Goal: Task Accomplishment & Management: Use online tool/utility

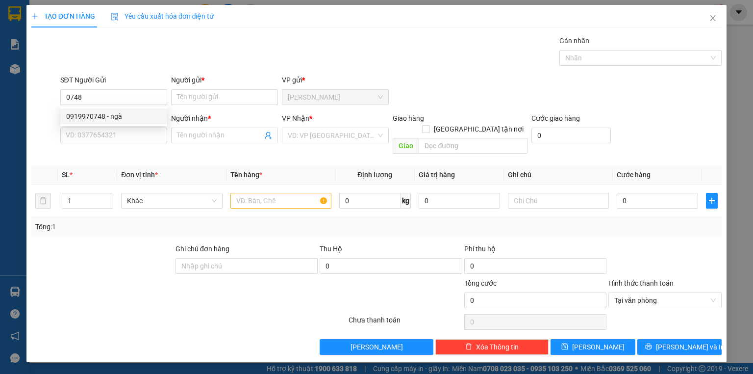
click at [116, 114] on div "0919970748 - ngà" at bounding box center [113, 116] width 95 height 11
type input "0919970748"
type input "ngà"
type input "0919970748"
click at [137, 137] on input "SĐT Người Nhận *" at bounding box center [113, 135] width 107 height 16
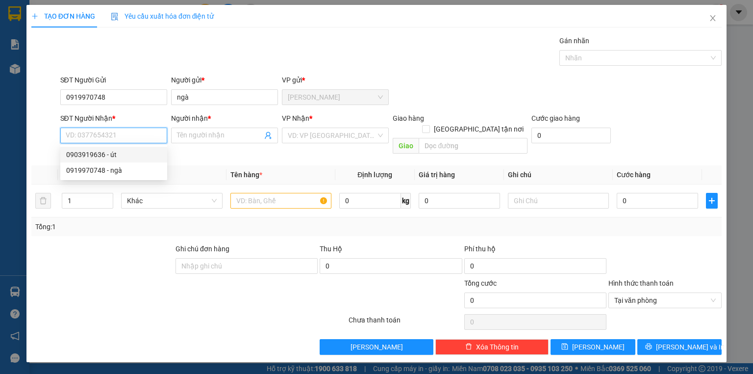
click at [113, 153] on div "0903919636 - út" at bounding box center [113, 154] width 95 height 11
type input "0903919636"
type input "út"
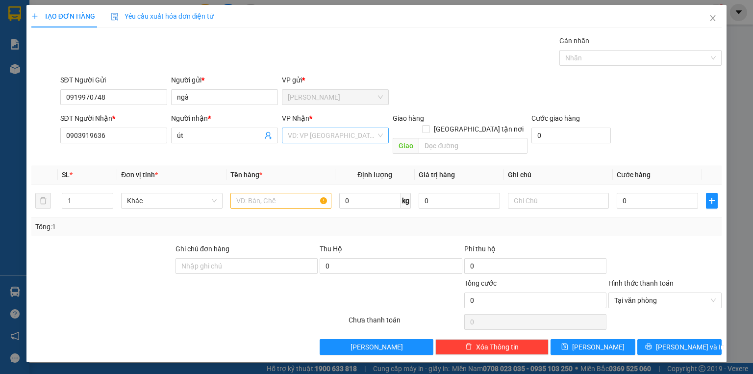
click at [334, 134] on input "search" at bounding box center [332, 135] width 88 height 15
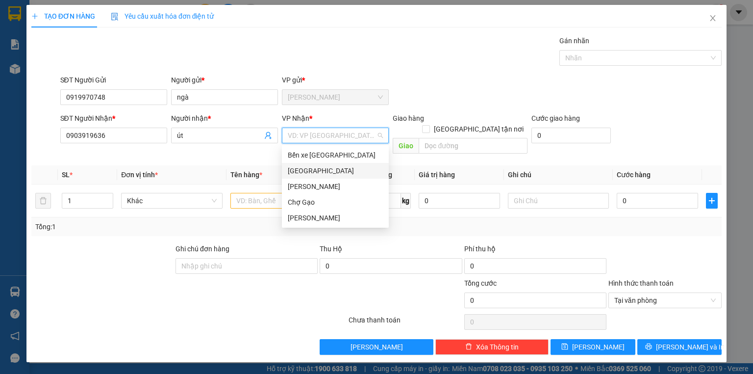
click at [326, 170] on div "[GEOGRAPHIC_DATA]" at bounding box center [335, 170] width 95 height 11
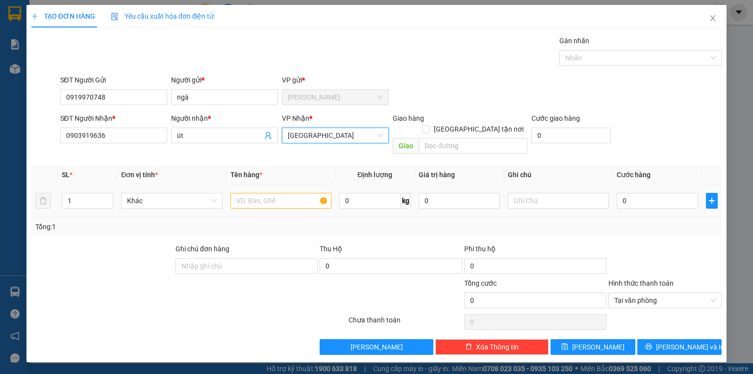
click at [273, 191] on div at bounding box center [280, 201] width 101 height 20
click at [277, 193] on input "text" at bounding box center [280, 201] width 101 height 16
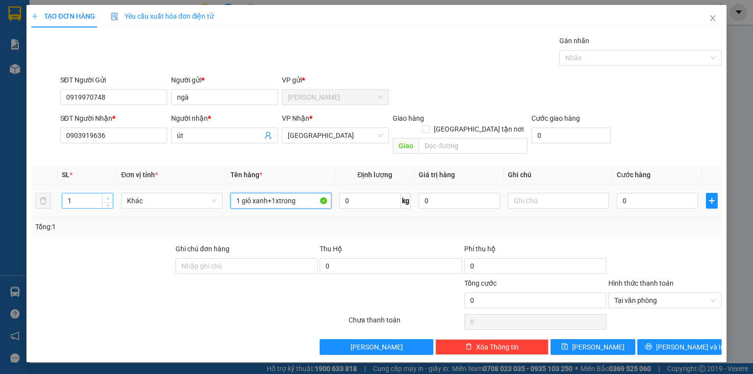
type input "1 giỏ xanh+1xtrong"
type input "2"
click at [106, 193] on span "Increase Value" at bounding box center [107, 197] width 11 height 9
click at [618, 184] on td "0" at bounding box center [657, 200] width 89 height 33
type input "6"
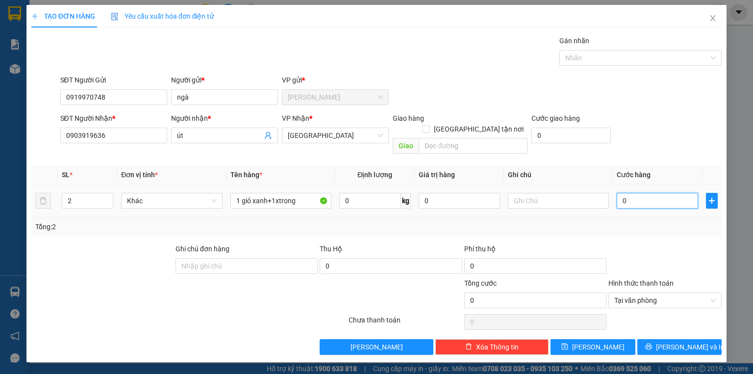
type input "6"
type input "60"
type input "60.000"
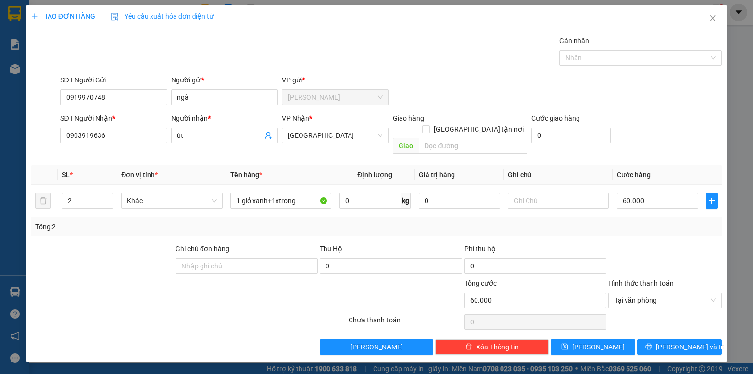
click at [739, 250] on div "TẠO ĐƠN HÀNG Yêu cầu xuất hóa đơn điện tử Transit Pickup Surcharge Ids Transit …" at bounding box center [376, 187] width 753 height 374
click at [678, 230] on div "Transit Pickup Surcharge Ids Transit Deliver Surcharge Ids Transit Deliver Surc…" at bounding box center [376, 194] width 690 height 319
click at [686, 342] on button "[PERSON_NAME] và In" at bounding box center [679, 347] width 85 height 16
click at [685, 341] on span "[PERSON_NAME] và In" at bounding box center [690, 346] width 69 height 11
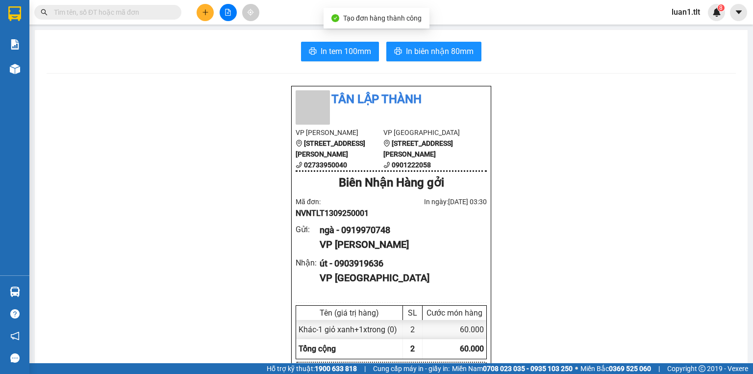
click at [294, 43] on div "In tem 100mm In biên nhận 80mm" at bounding box center [391, 52] width 689 height 20
click at [313, 48] on icon "printer" at bounding box center [313, 51] width 8 height 8
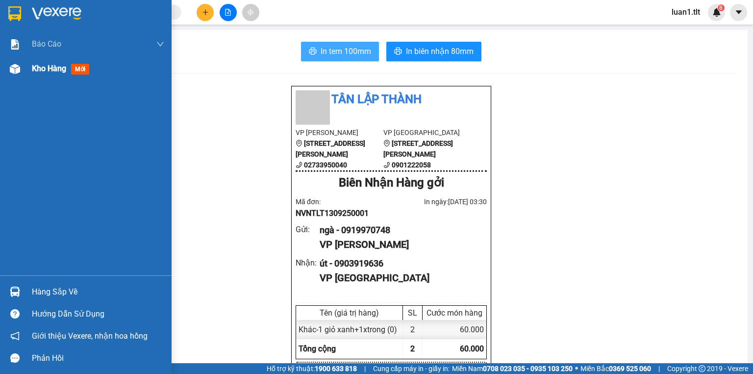
click at [40, 75] on div "Kho hàng mới" at bounding box center [62, 68] width 61 height 12
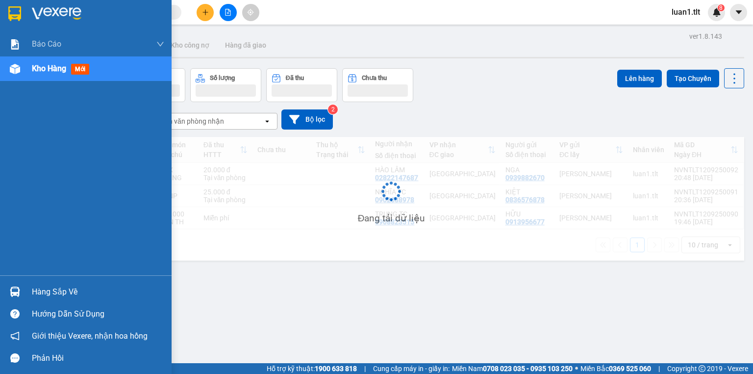
click at [40, 75] on div "Kho hàng mới" at bounding box center [62, 68] width 61 height 12
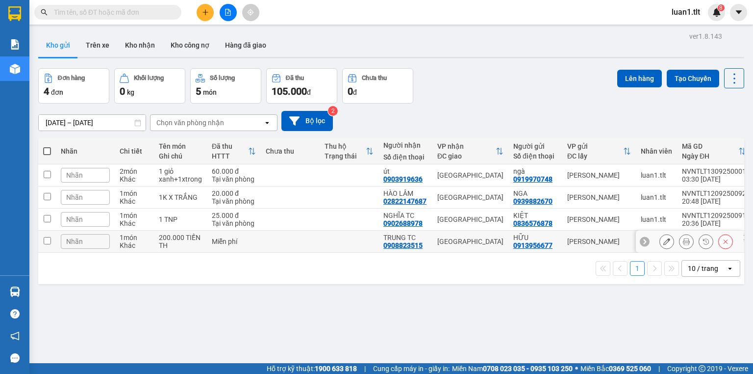
click at [198, 237] on div "200.000 TIỀN TH" at bounding box center [180, 241] width 43 height 16
checkbox input "true"
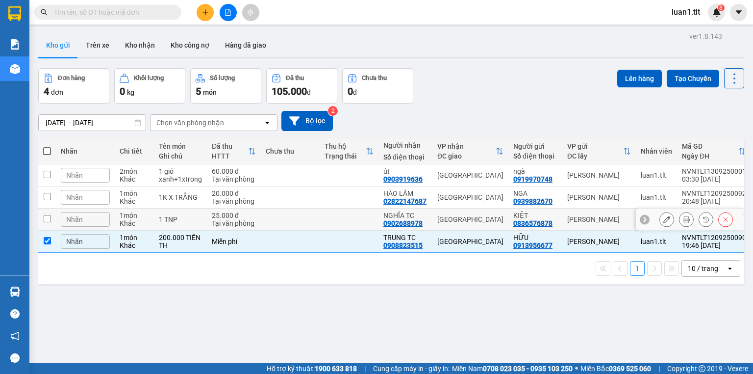
click at [197, 215] on div "1 TNP" at bounding box center [180, 219] width 43 height 8
checkbox input "true"
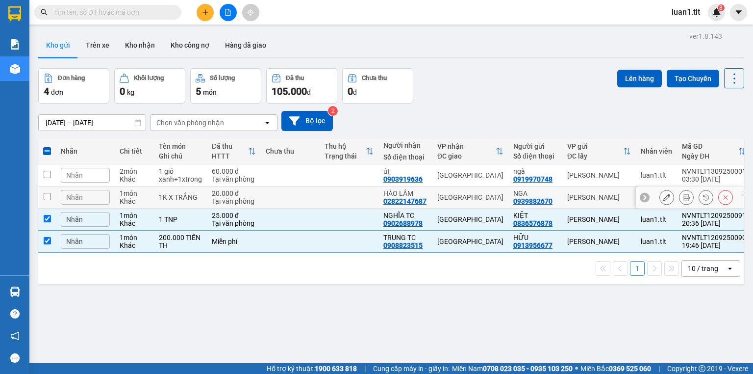
click at [191, 195] on div "1K X TRẮNG" at bounding box center [180, 197] width 43 height 8
checkbox input "true"
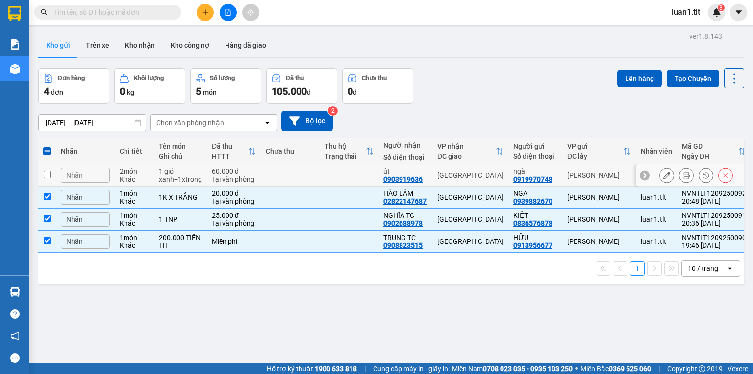
click at [188, 176] on div "1 giỏ xanh+1xtrong" at bounding box center [180, 175] width 43 height 16
checkbox input "true"
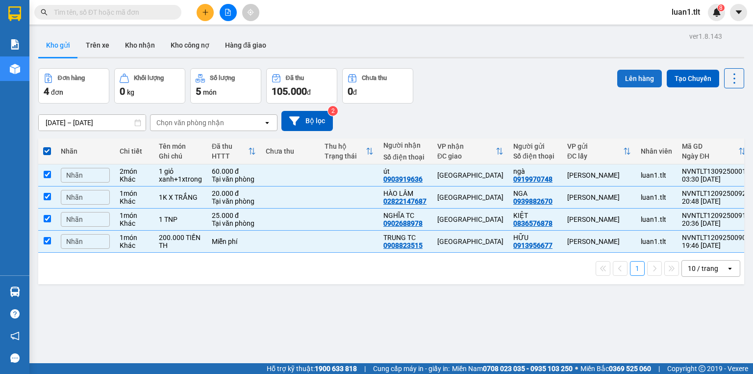
click at [637, 81] on button "Lên hàng" at bounding box center [639, 79] width 45 height 18
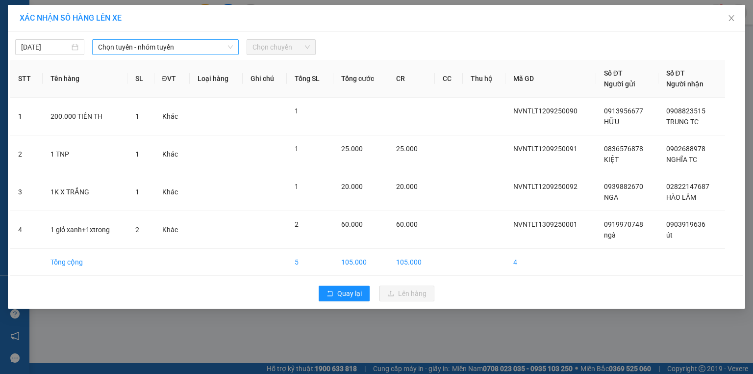
click at [157, 40] on span "Chọn tuyến - nhóm tuyến" at bounding box center [165, 47] width 135 height 15
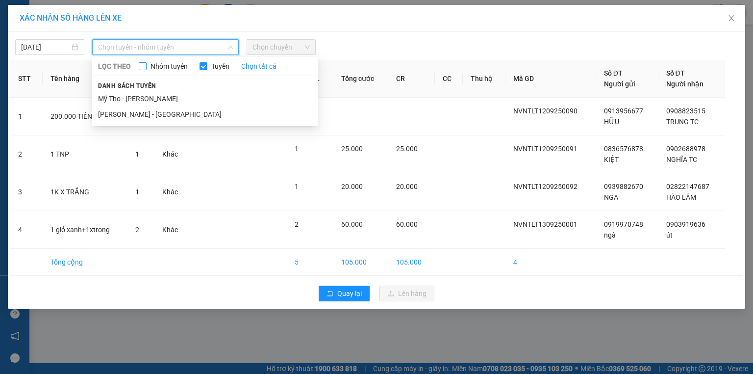
click at [152, 61] on span "Nhóm tuyến" at bounding box center [169, 66] width 45 height 11
click at [147, 62] on input "Nhóm tuyến" at bounding box center [143, 66] width 8 height 8
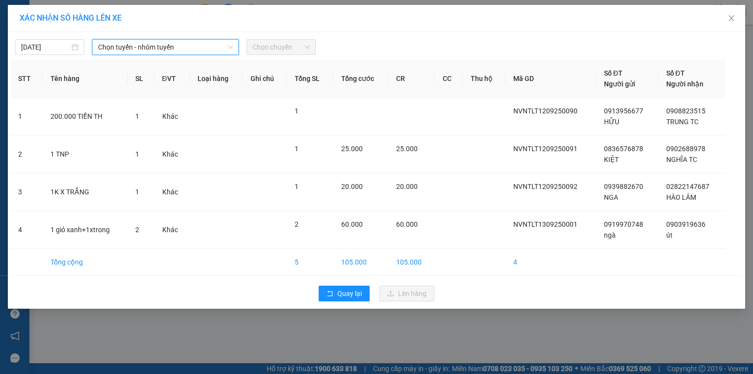
click at [150, 44] on span "Chọn tuyến - nhóm tuyến" at bounding box center [165, 47] width 135 height 15
click at [129, 53] on span "Chọn tuyến - nhóm tuyến" at bounding box center [165, 47] width 135 height 15
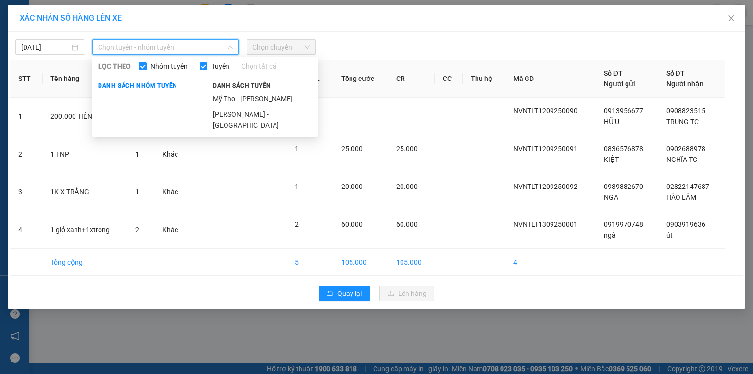
click at [142, 69] on input "Nhóm tuyến" at bounding box center [143, 66] width 8 height 8
checkbox input "false"
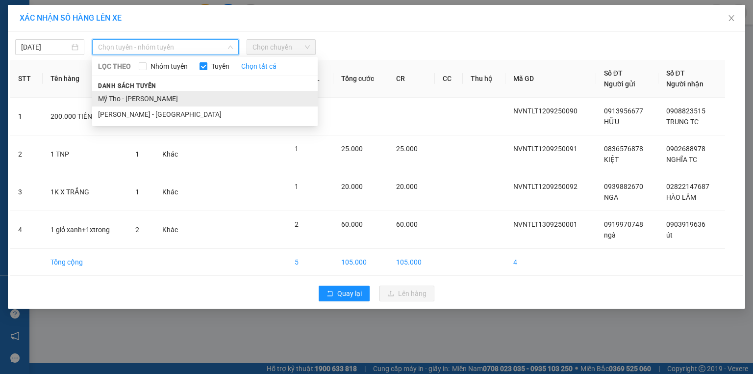
click at [123, 100] on li "Mỹ Tho - [PERSON_NAME]" at bounding box center [205, 99] width 226 height 16
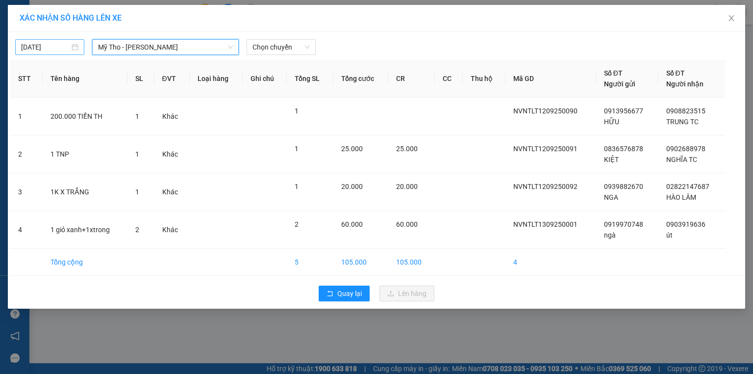
type input "[DATE]"
click at [49, 50] on input "[DATE]" at bounding box center [45, 47] width 49 height 11
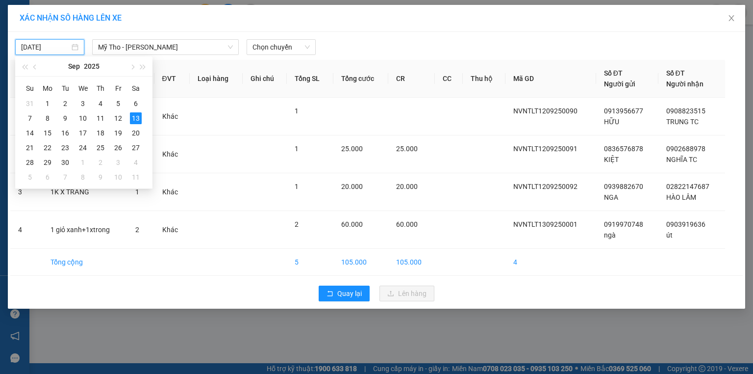
click at [47, 50] on input "[DATE]" at bounding box center [45, 47] width 49 height 11
click at [265, 47] on span "Chọn chuyến" at bounding box center [281, 47] width 57 height 15
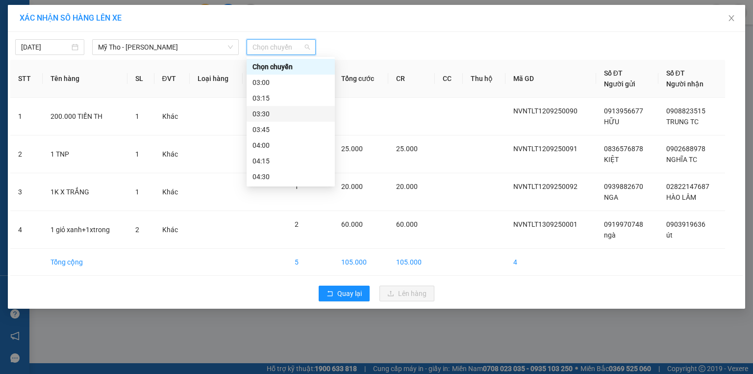
click at [276, 111] on div "03:30" at bounding box center [291, 113] width 76 height 11
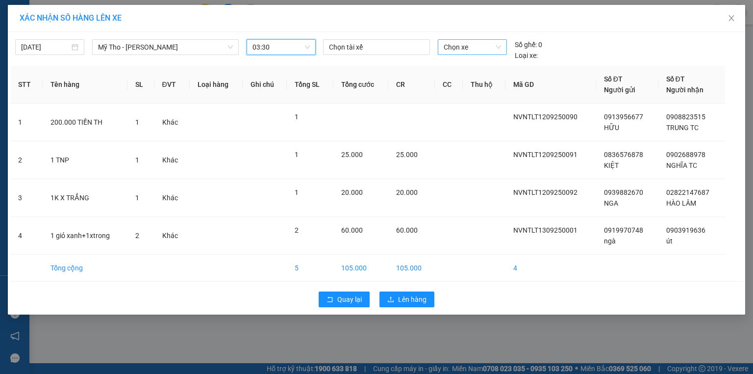
click at [484, 51] on span "Chọn xe" at bounding box center [472, 47] width 57 height 15
click at [471, 59] on div "Chọn xe Chọn xe" at bounding box center [472, 50] width 76 height 22
click at [467, 41] on span "Chọn xe" at bounding box center [472, 47] width 57 height 15
type input "451"
click at [474, 43] on span "Chọn xe" at bounding box center [472, 47] width 57 height 15
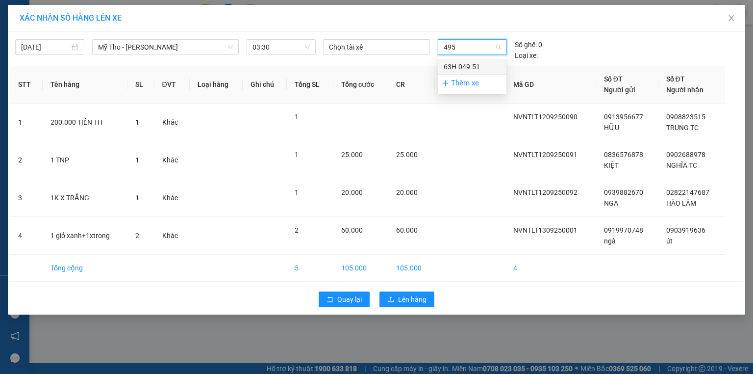
type input "4951"
click at [475, 65] on div "63H-049.51" at bounding box center [472, 66] width 57 height 11
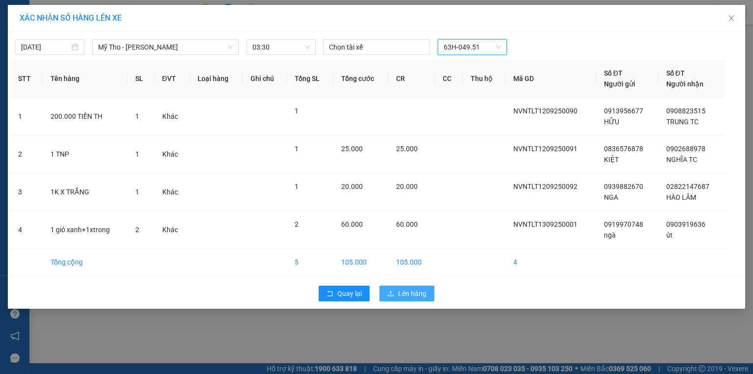
click at [412, 291] on span "Lên hàng" at bounding box center [412, 293] width 28 height 11
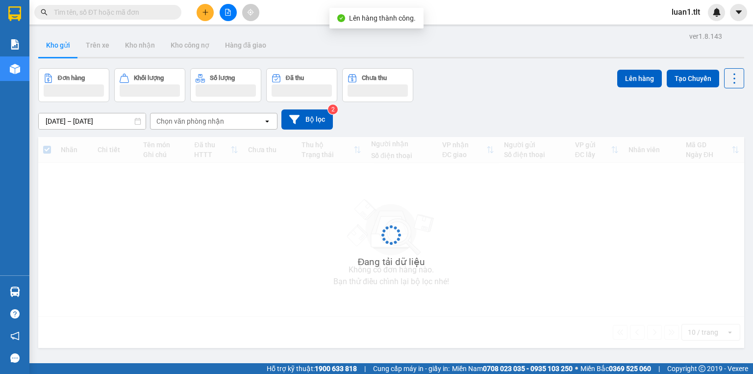
click at [235, 10] on button at bounding box center [228, 12] width 17 height 17
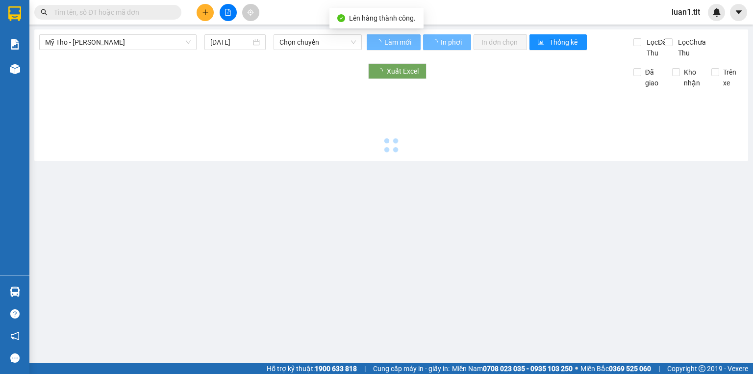
type input "[DATE]"
click at [310, 34] on div "Chọn chuyến" at bounding box center [318, 42] width 89 height 16
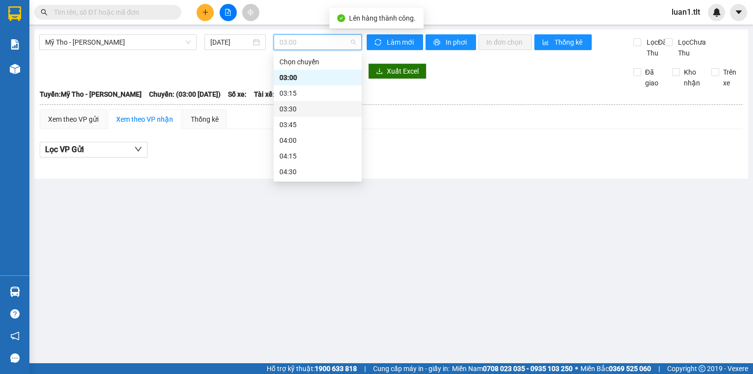
click at [298, 106] on div "03:30" at bounding box center [317, 108] width 76 height 11
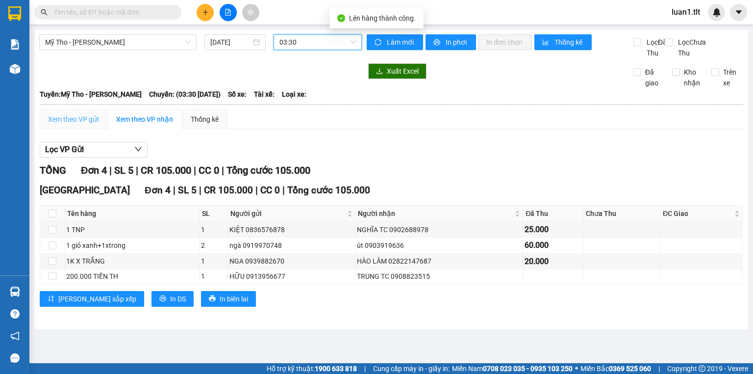
click at [88, 129] on div "Xem theo VP gửi" at bounding box center [73, 119] width 67 height 20
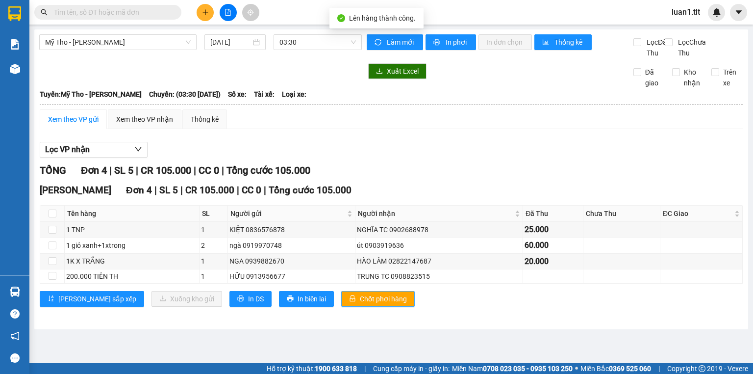
click at [360, 304] on span "Chốt phơi hàng" at bounding box center [383, 298] width 47 height 11
click at [248, 304] on span "In DS" at bounding box center [256, 298] width 16 height 11
